Goal: Transaction & Acquisition: Subscribe to service/newsletter

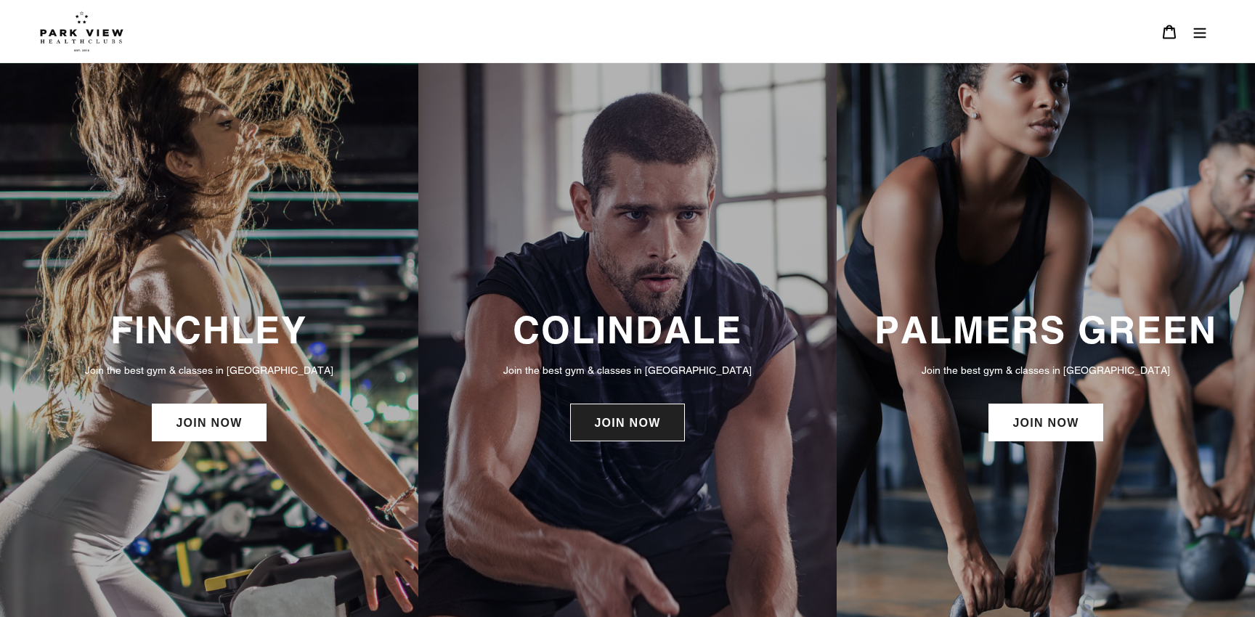
click at [593, 440] on link "JOIN NOW" at bounding box center [627, 423] width 114 height 38
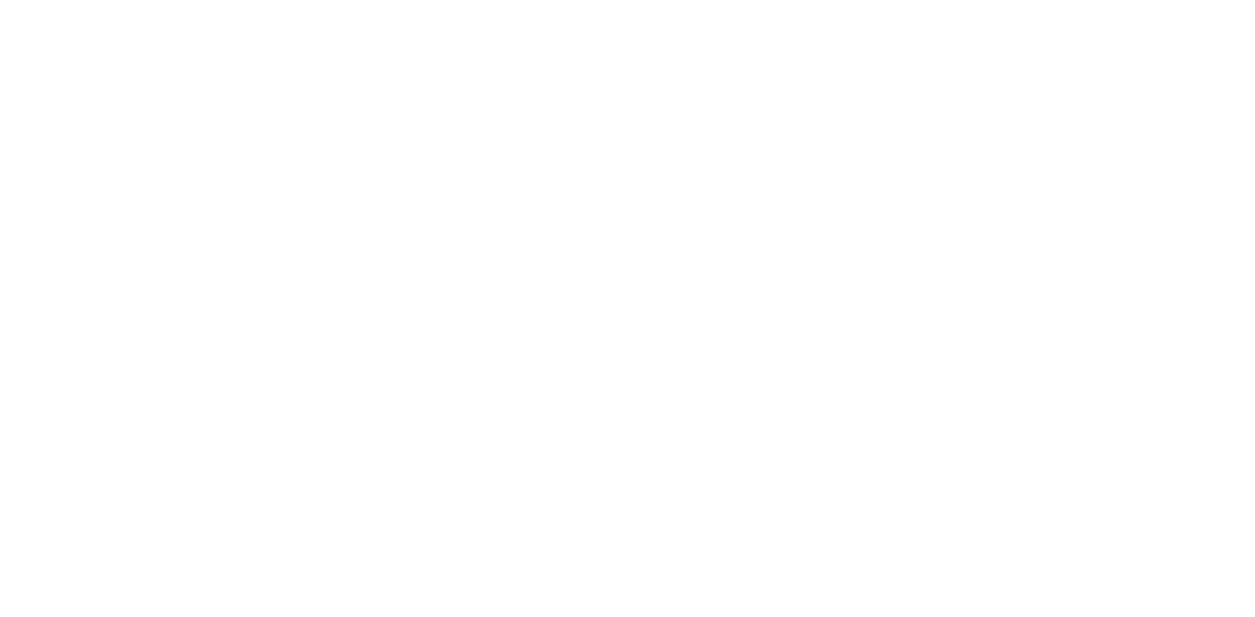
scroll to position [1128, 0]
